Goal: Check status: Check status

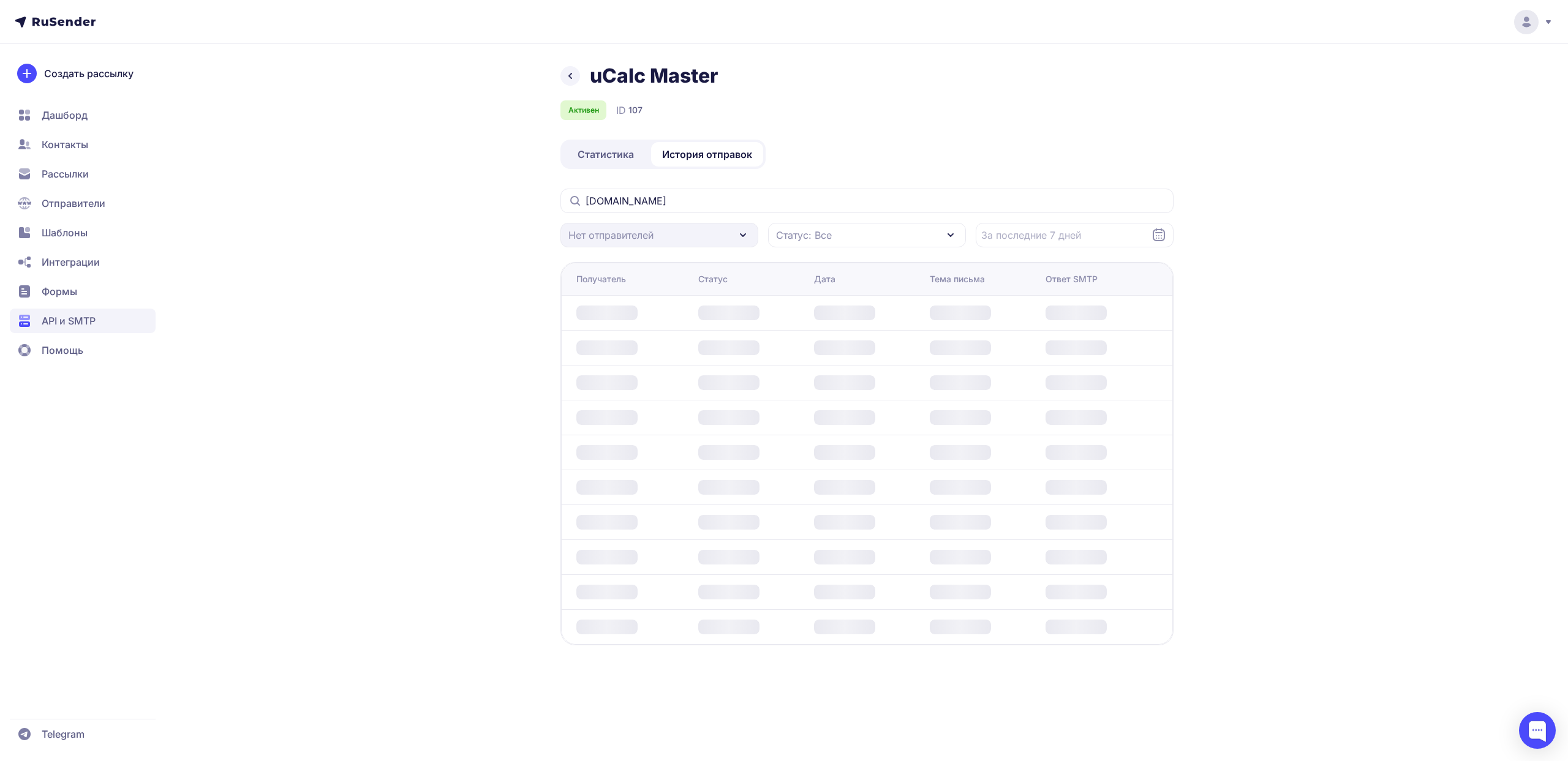
click at [692, 213] on div "[DOMAIN_NAME] [PERSON_NAME] отправителей Статус: Все" at bounding box center [867, 218] width 613 height 59
click at [692, 209] on input "[DOMAIN_NAME]" at bounding box center [867, 201] width 613 height 24
click at [749, 204] on input "[DOMAIN_NAME]" at bounding box center [867, 201] width 613 height 24
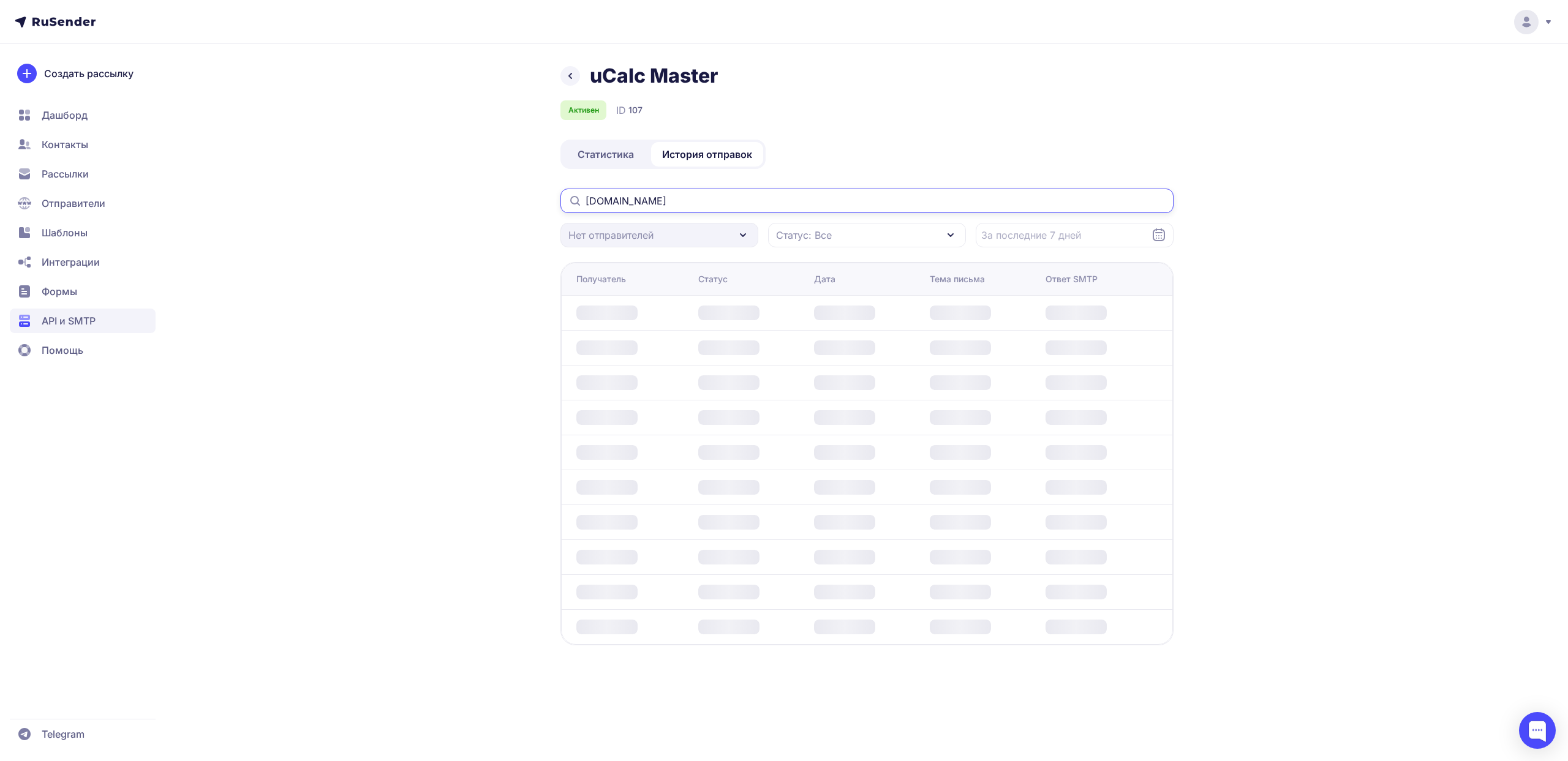
paste input "[EMAIL_ADDRESS][DOMAIN_NAME]"
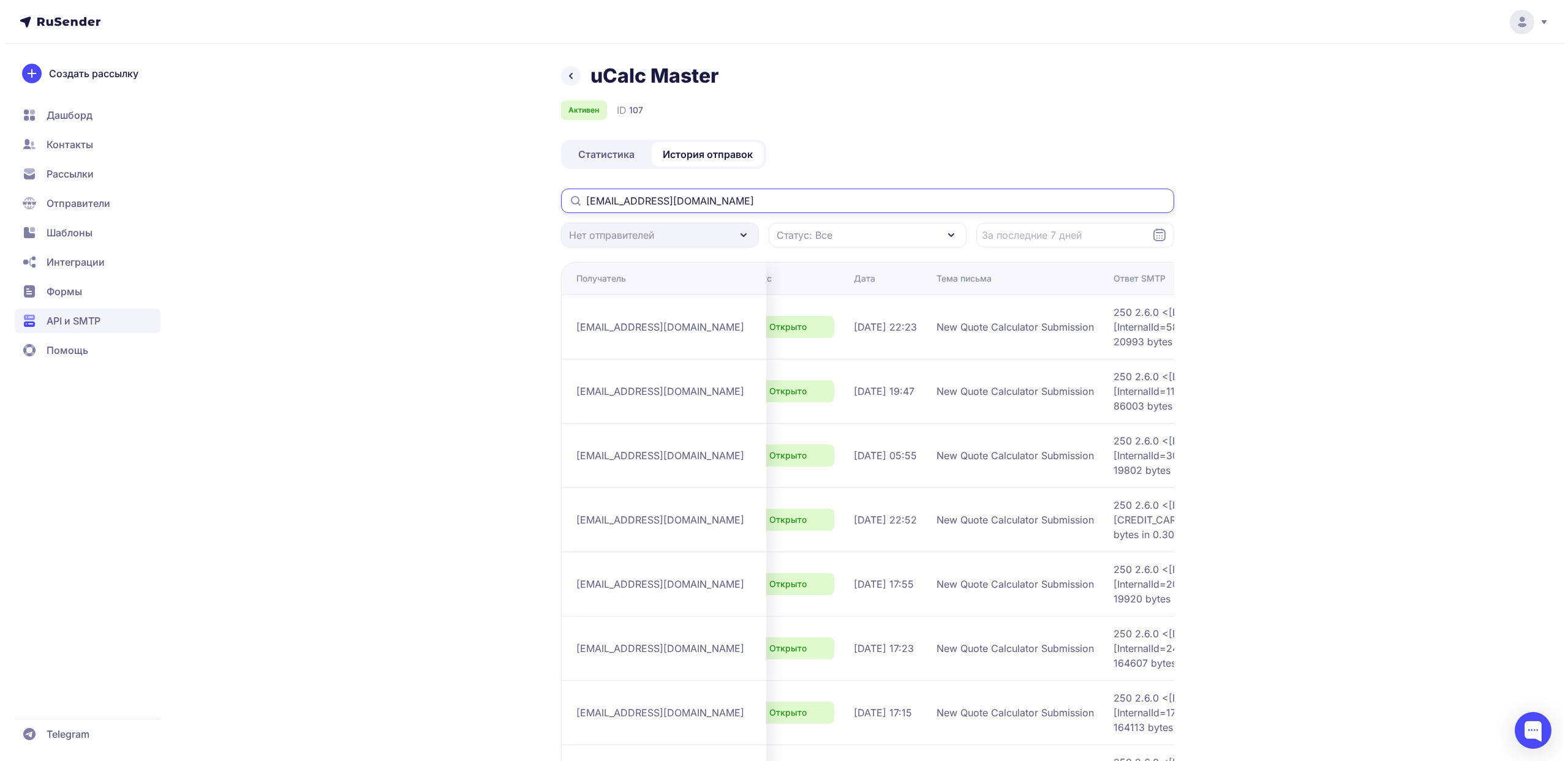
scroll to position [0, 59]
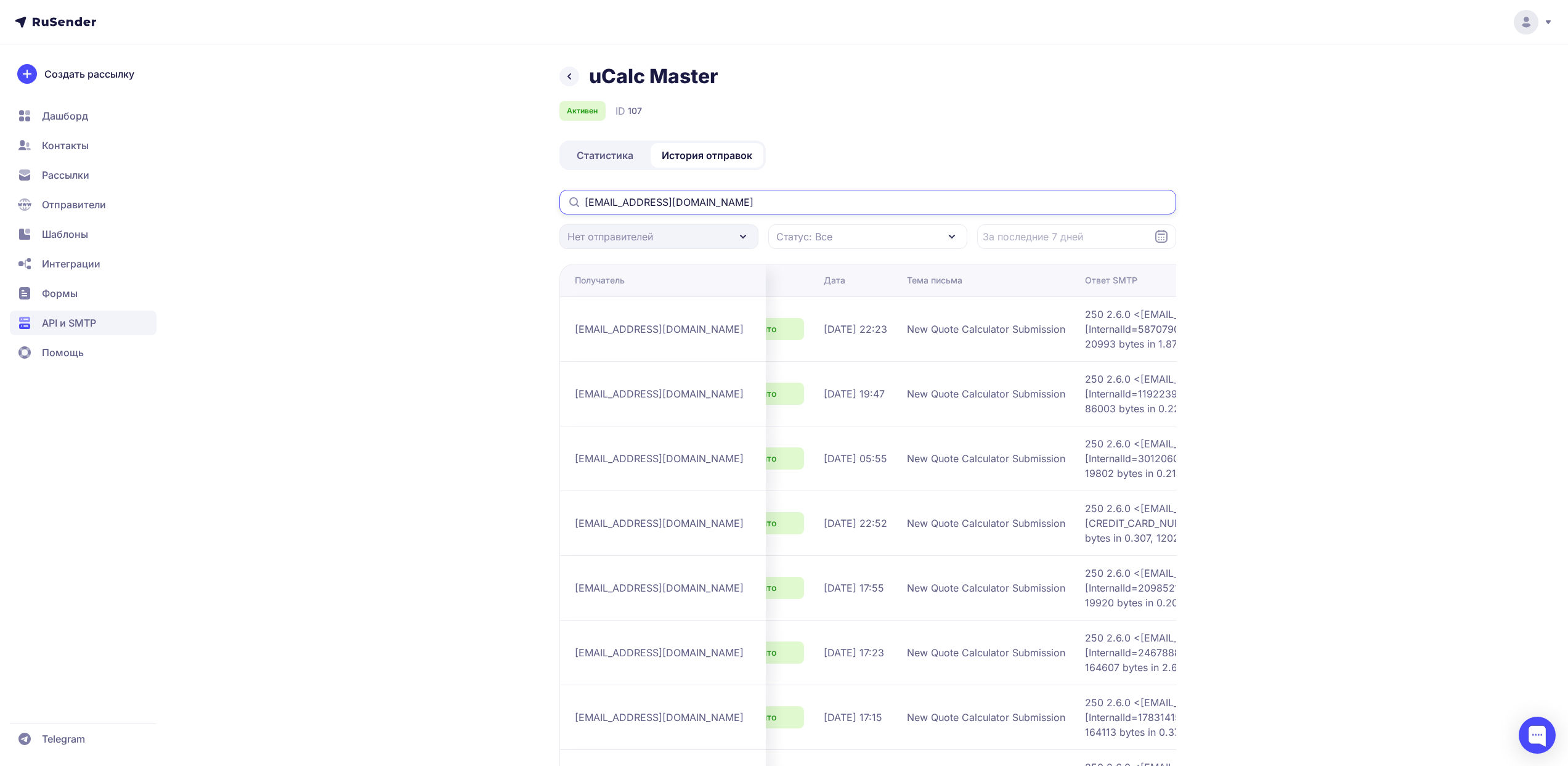
click at [791, 196] on input "[EMAIL_ADDRESS][DOMAIN_NAME]" at bounding box center [868, 202] width 617 height 24
click at [776, 201] on input "[EMAIL_ADDRESS][DOMAIN_NAME]" at bounding box center [868, 202] width 617 height 24
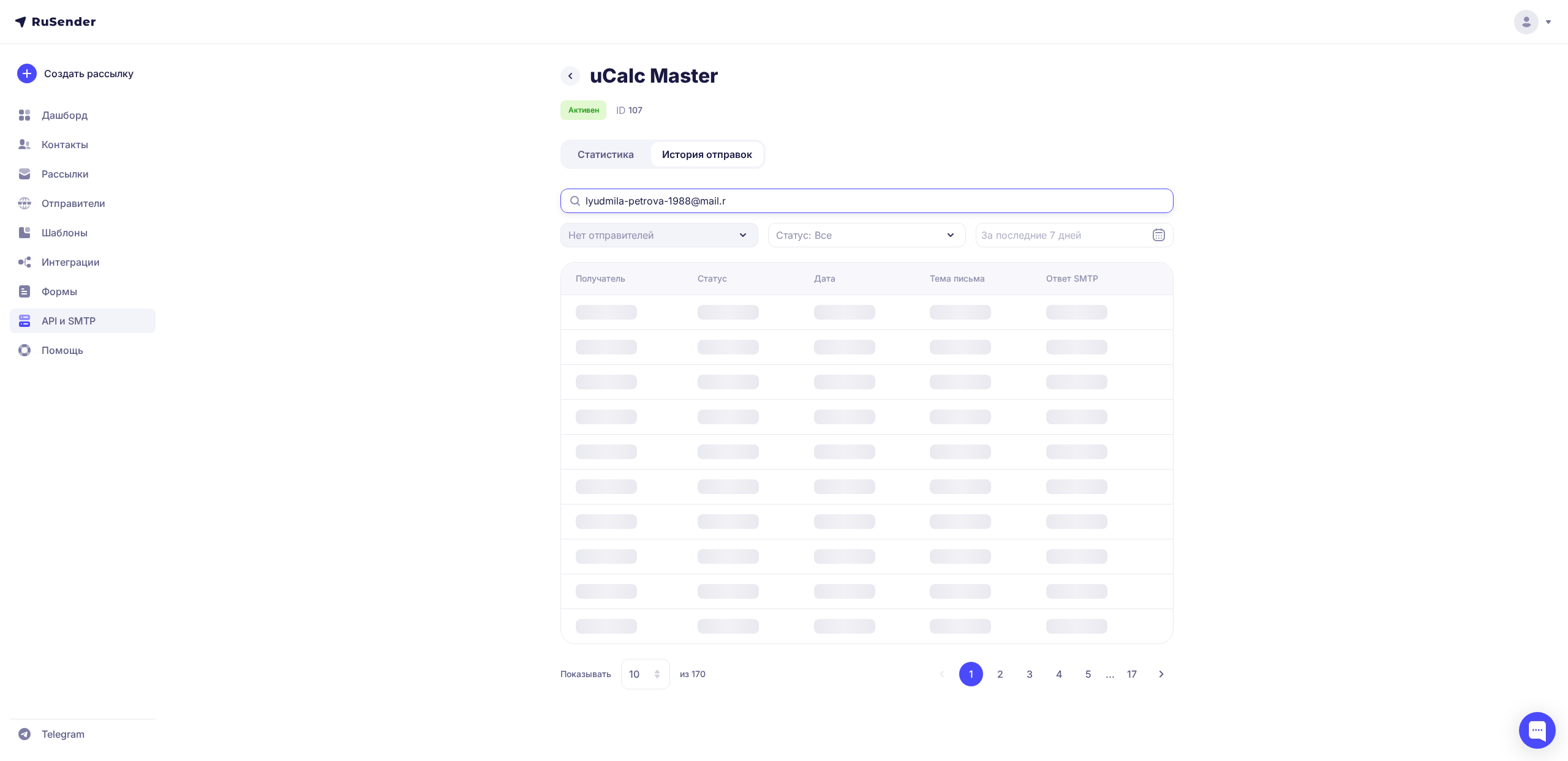
type input "[EMAIL_ADDRESS][DOMAIN_NAME]"
click at [889, 273] on div "Дата" at bounding box center [867, 278] width 106 height 12
click at [576, 81] on icon at bounding box center [570, 76] width 15 height 15
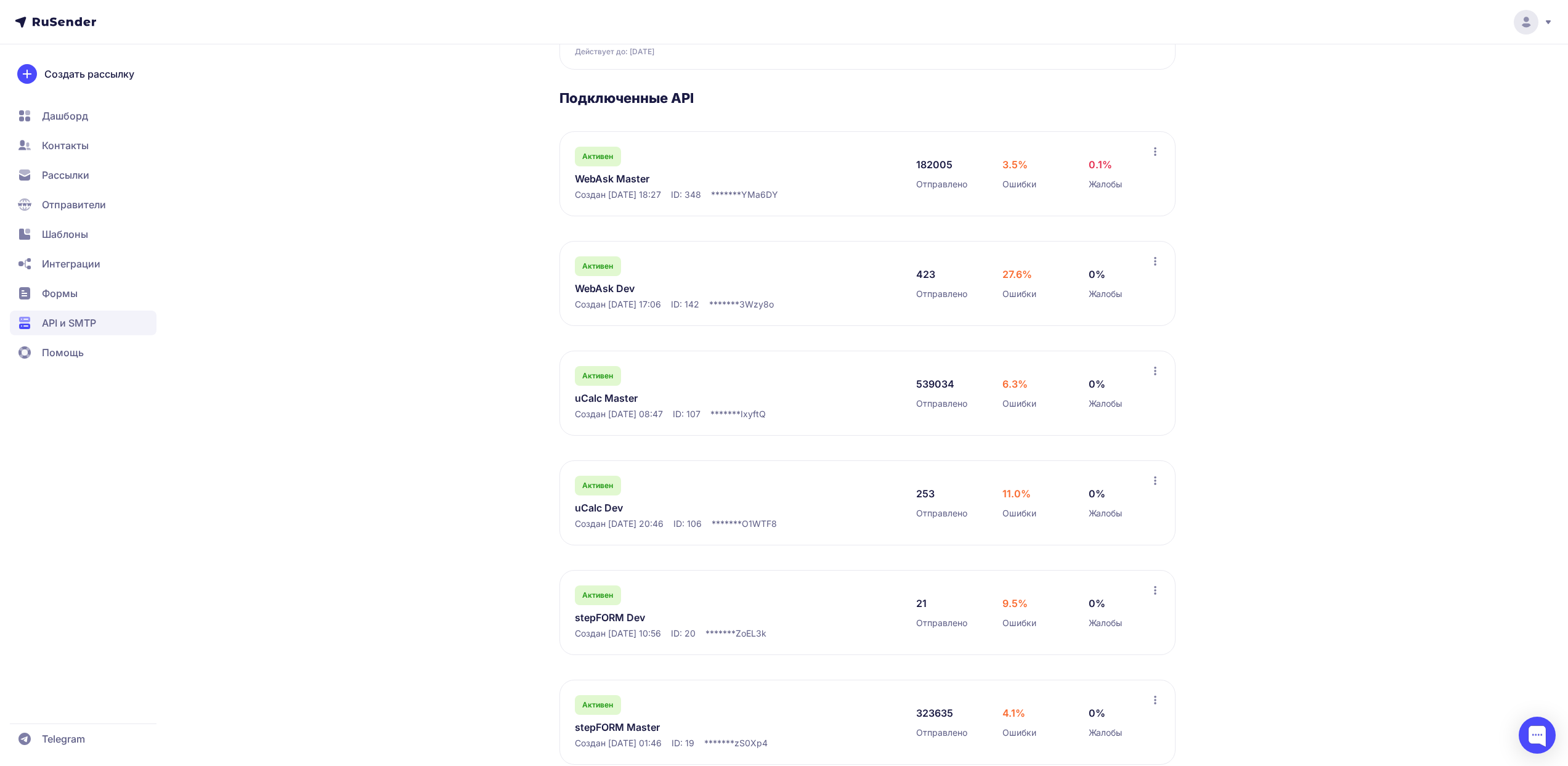
scroll to position [194, 0]
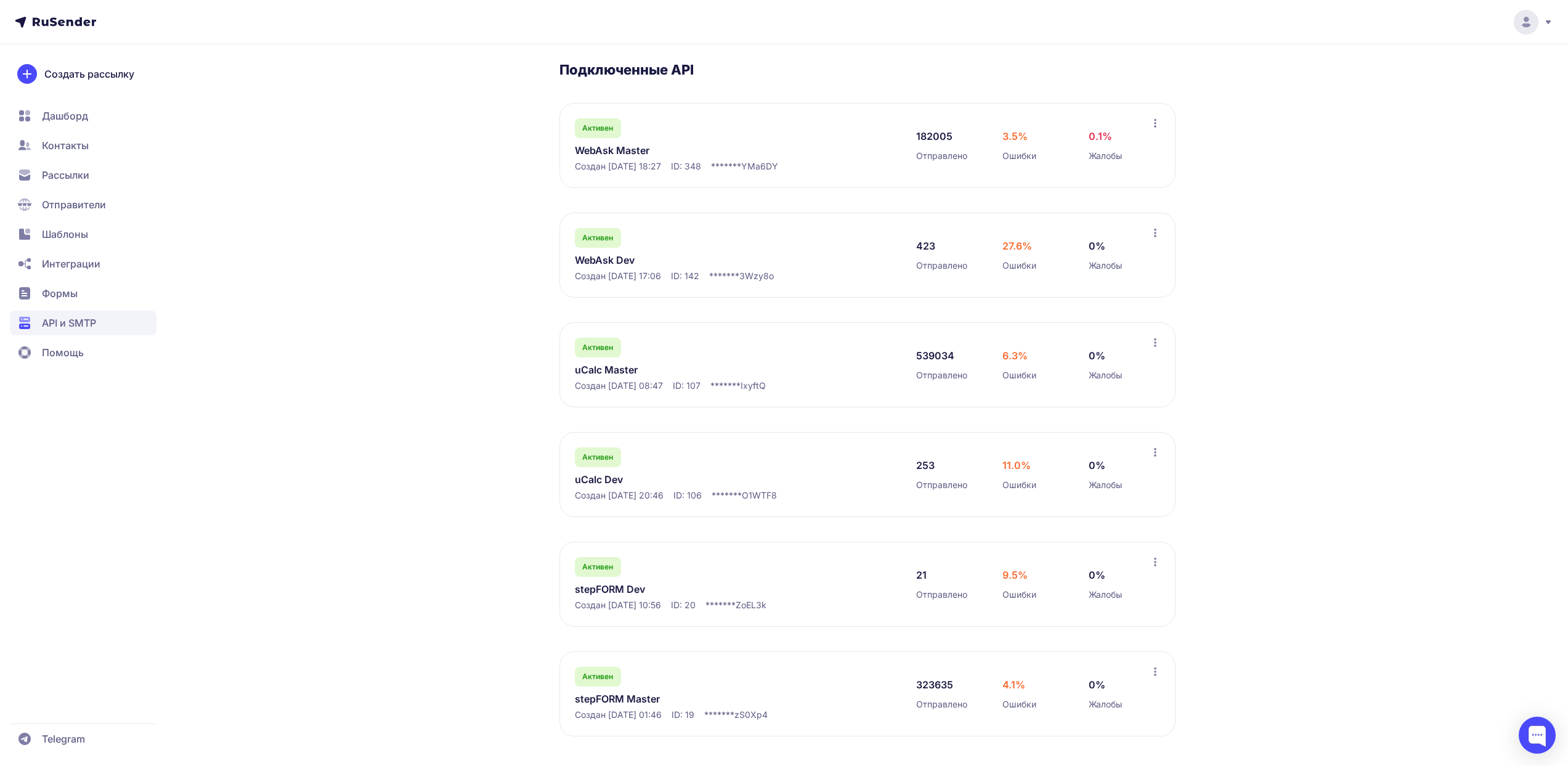
click at [660, 701] on link "stepFORM Master" at bounding box center [701, 698] width 252 height 15
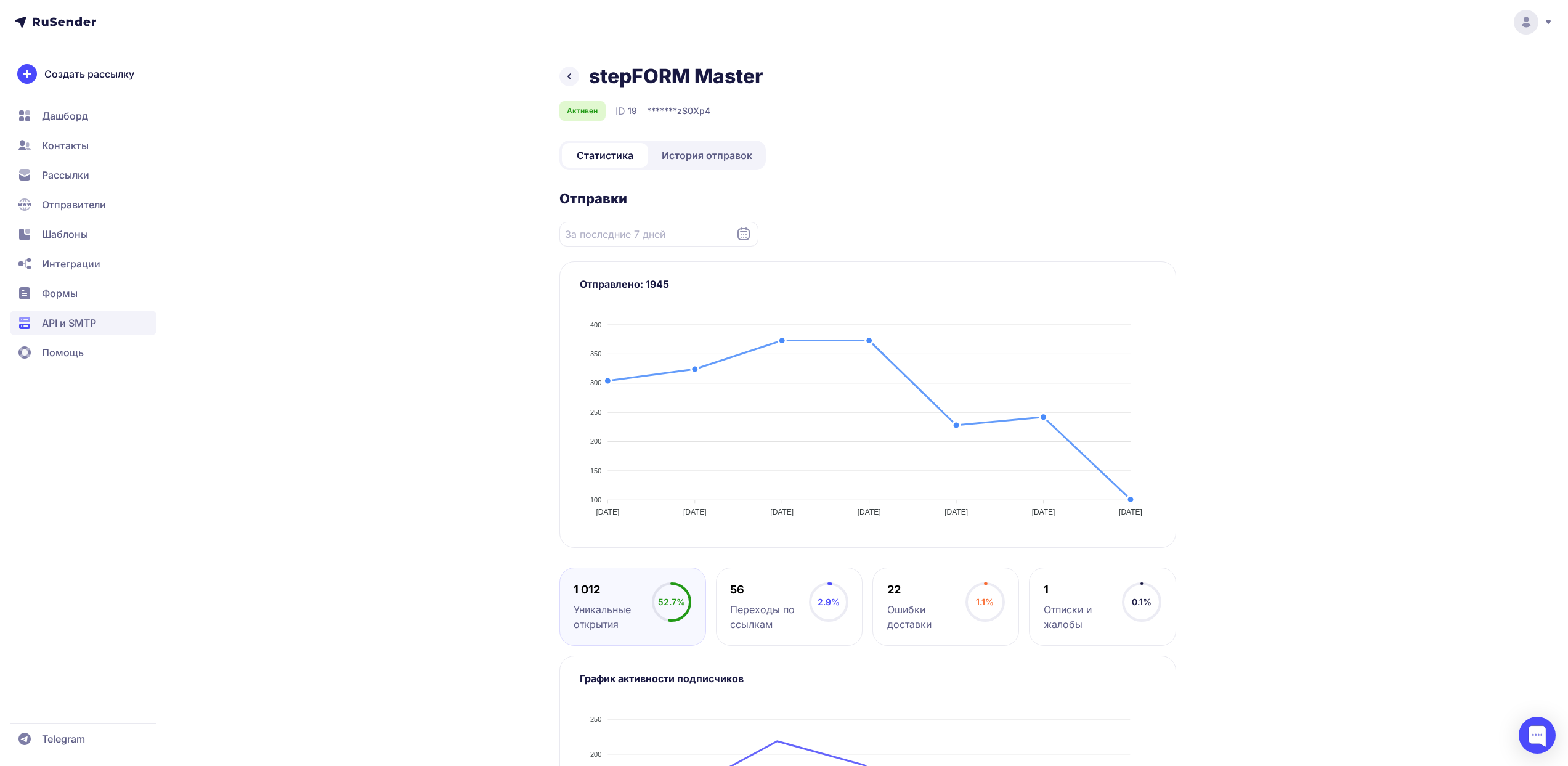
click at [701, 157] on span "История отправок" at bounding box center [707, 155] width 91 height 15
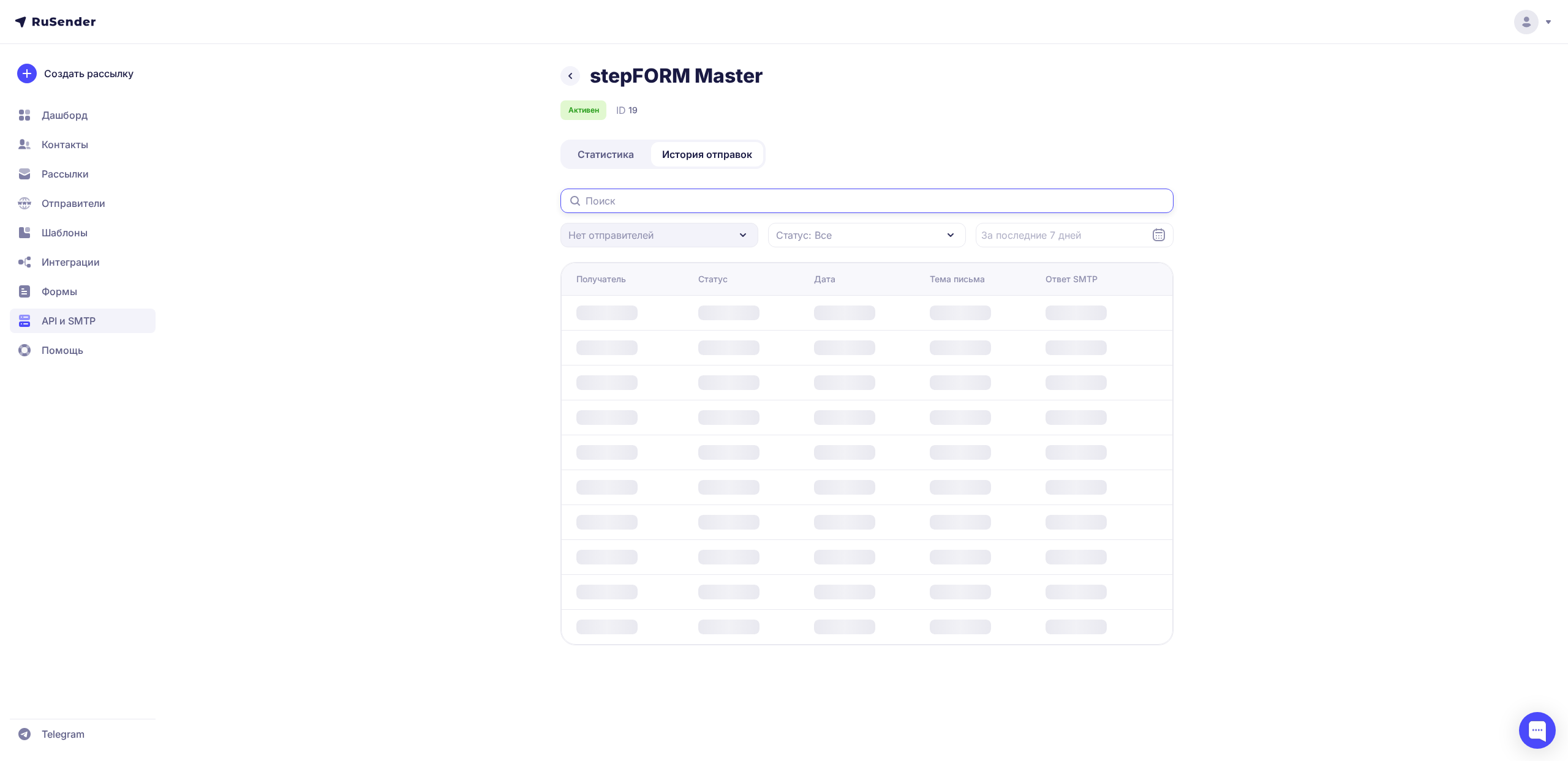
click at [631, 212] on input "text" at bounding box center [867, 201] width 613 height 24
paste input "[EMAIL_ADDRESS][DOMAIN_NAME]"
click at [930, 198] on input "[EMAIL_ADDRESS][DOMAIN_NAME]" at bounding box center [867, 201] width 613 height 24
type input "[EMAIL_ADDRESS][DOMAIN_NAME]"
click at [755, 197] on input "[EMAIL_ADDRESS][DOMAIN_NAME]" at bounding box center [867, 201] width 613 height 24
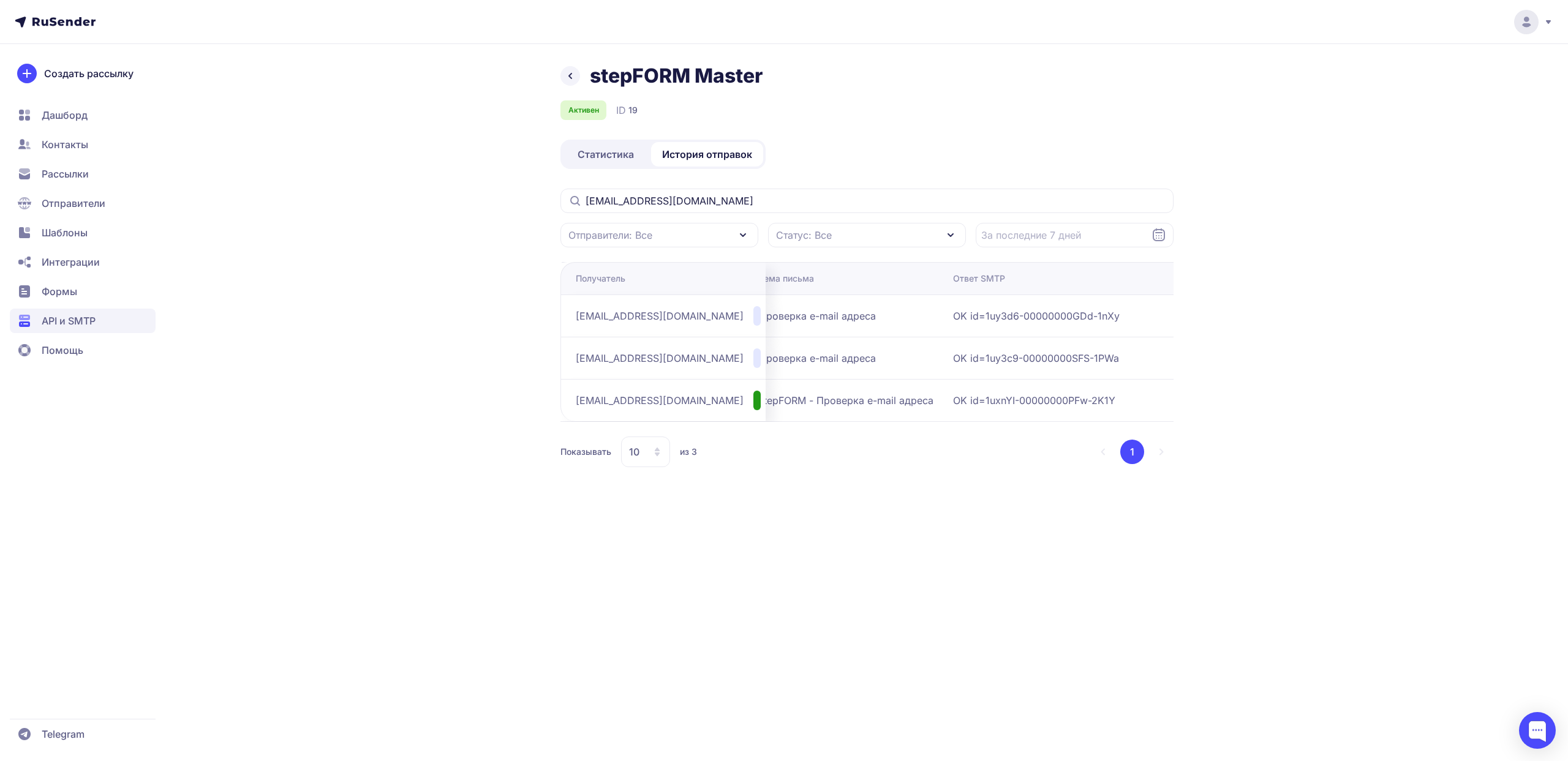
scroll to position [0, 302]
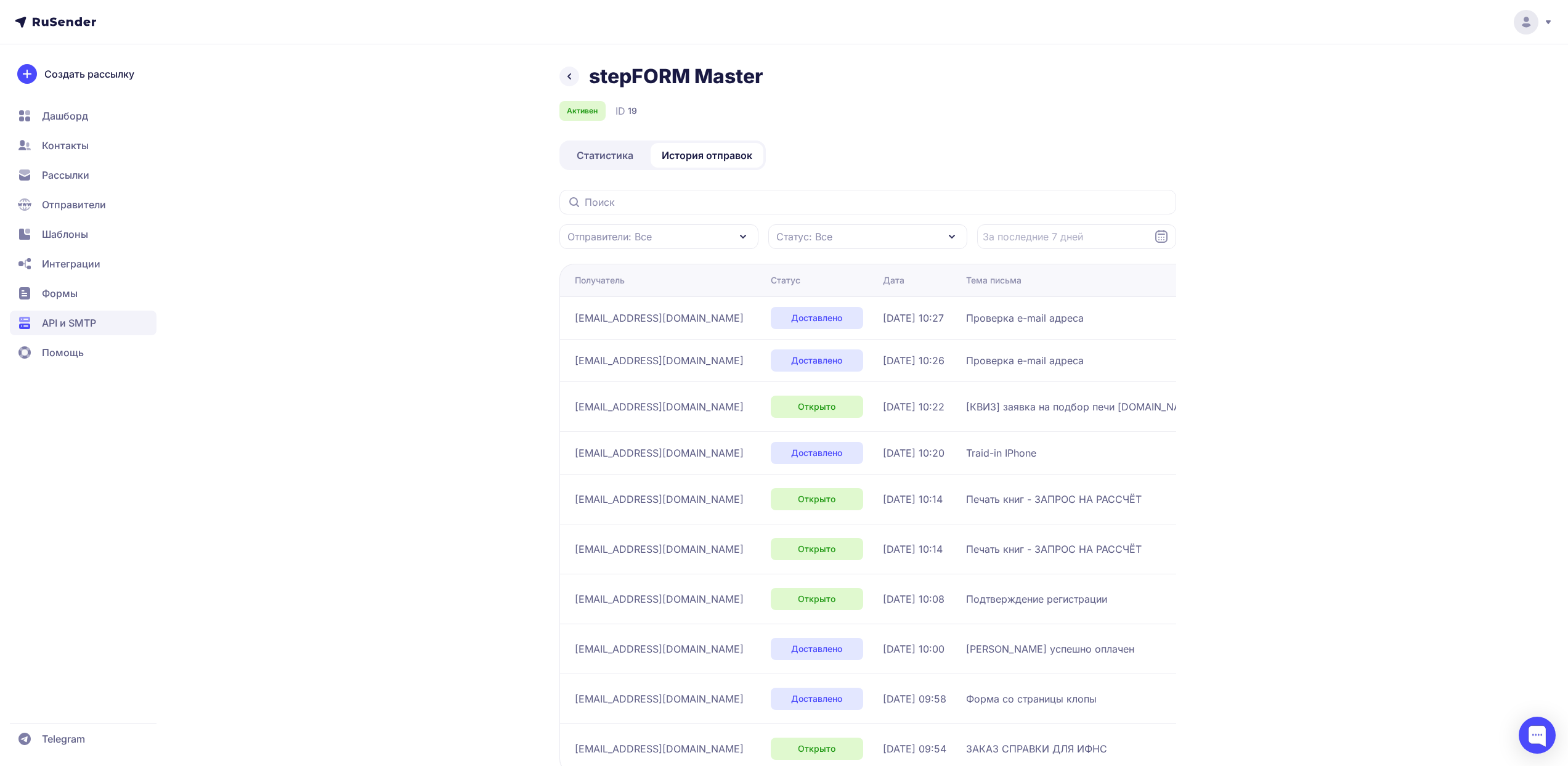
click at [690, 373] on td "[EMAIL_ADDRESS][DOMAIN_NAME]" at bounding box center [662, 360] width 206 height 42
click at [689, 359] on span "[EMAIL_ADDRESS][DOMAIN_NAME]" at bounding box center [659, 360] width 169 height 15
click at [702, 210] on input "text" at bounding box center [868, 202] width 617 height 24
paste input "[EMAIL_ADDRESS][DOMAIN_NAME]"
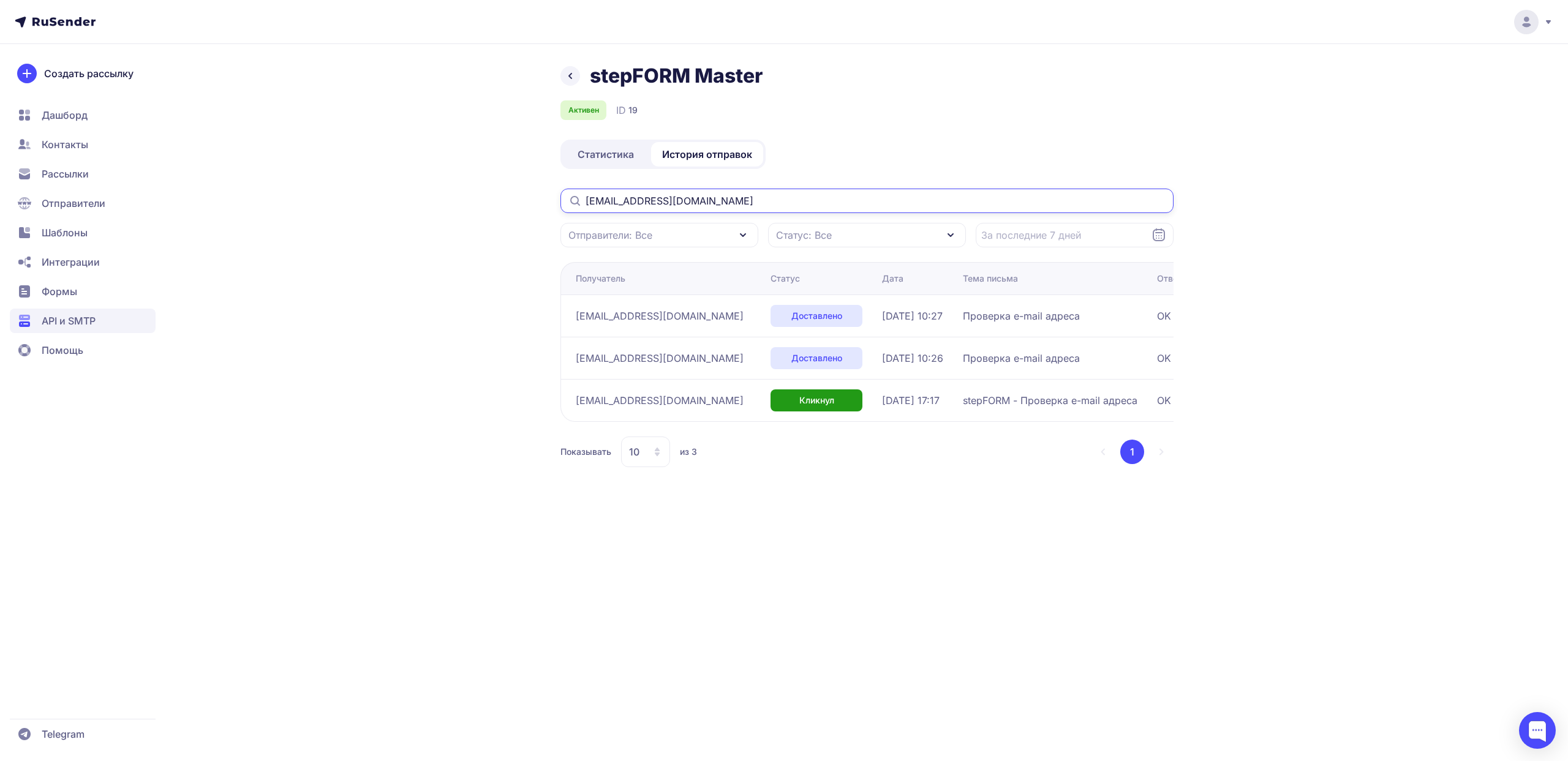
type input "[EMAIL_ADDRESS][DOMAIN_NAME]"
